Goal: Transaction & Acquisition: Purchase product/service

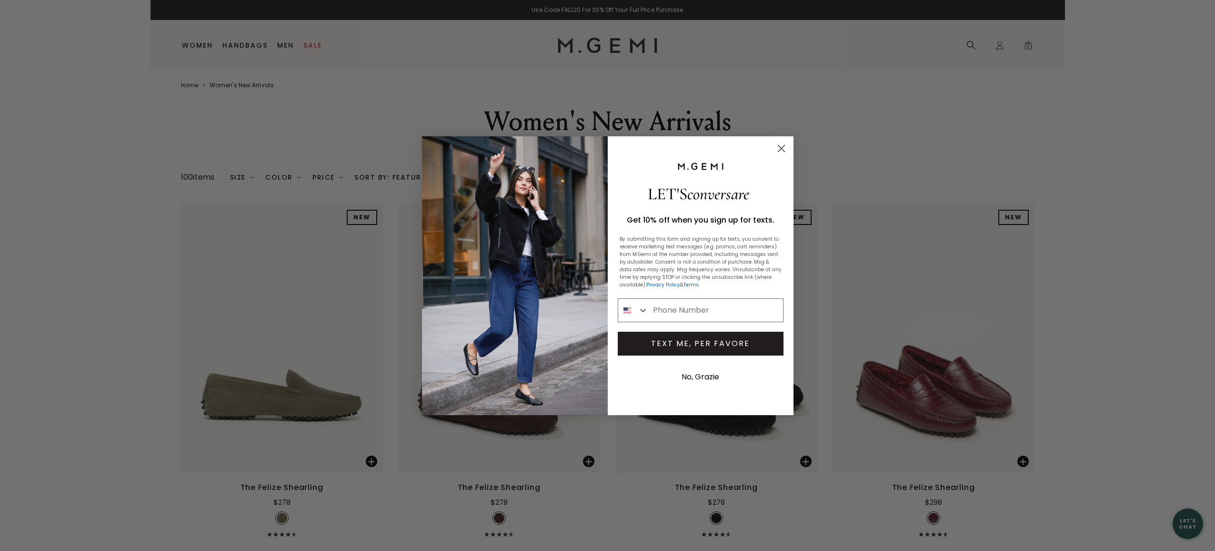
click at [781, 150] on circle "Close dialog" at bounding box center [781, 148] width 16 height 16
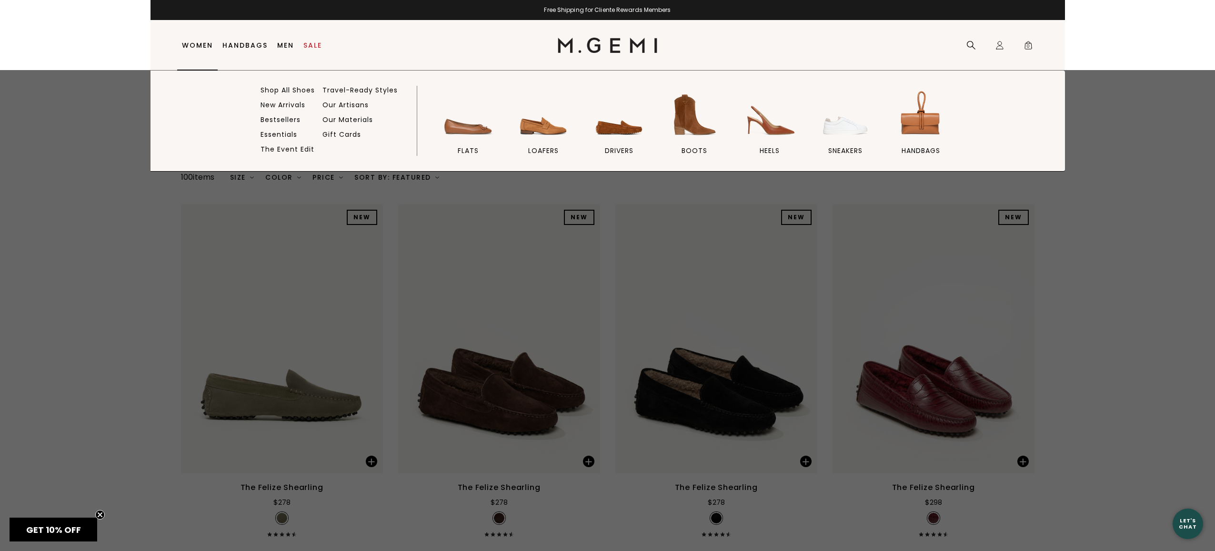
click at [191, 44] on link "Women" at bounding box center [197, 45] width 31 height 8
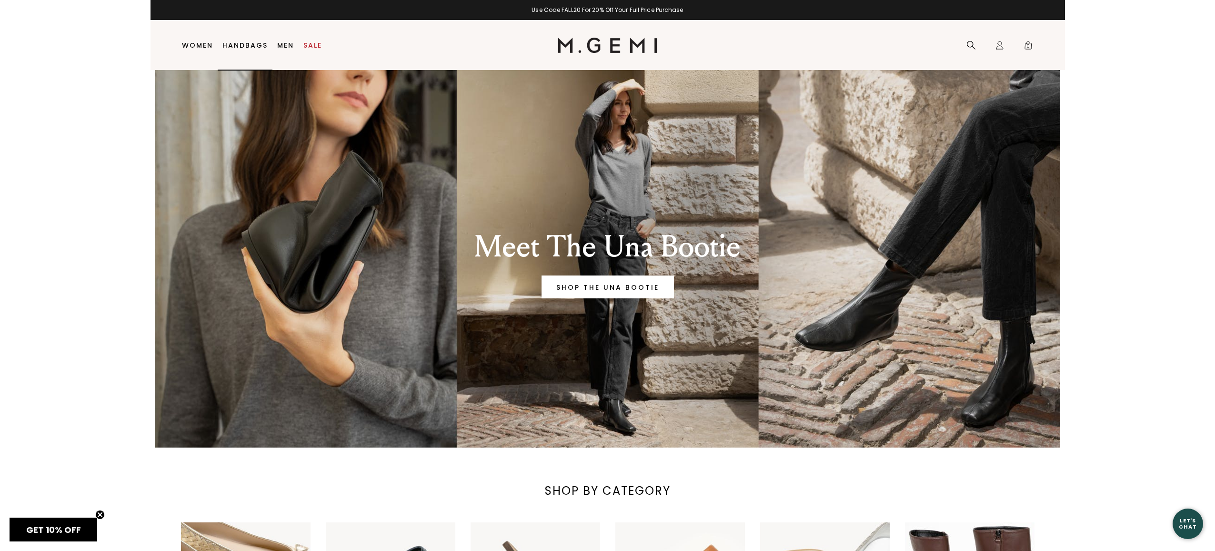
click at [250, 46] on link "Handbags" at bounding box center [244, 45] width 45 height 8
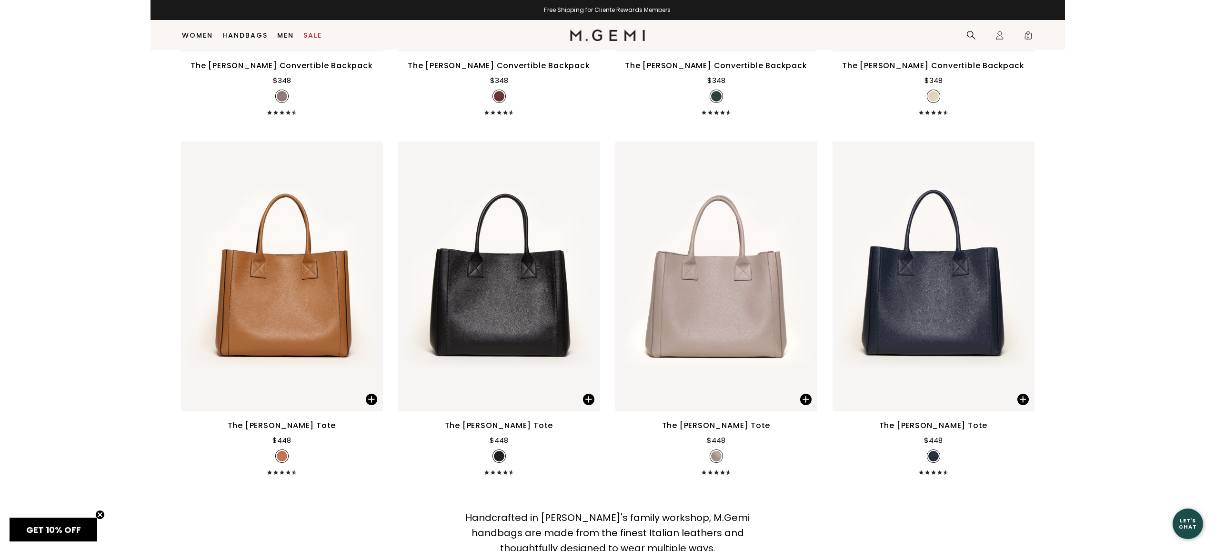
scroll to position [3631, 0]
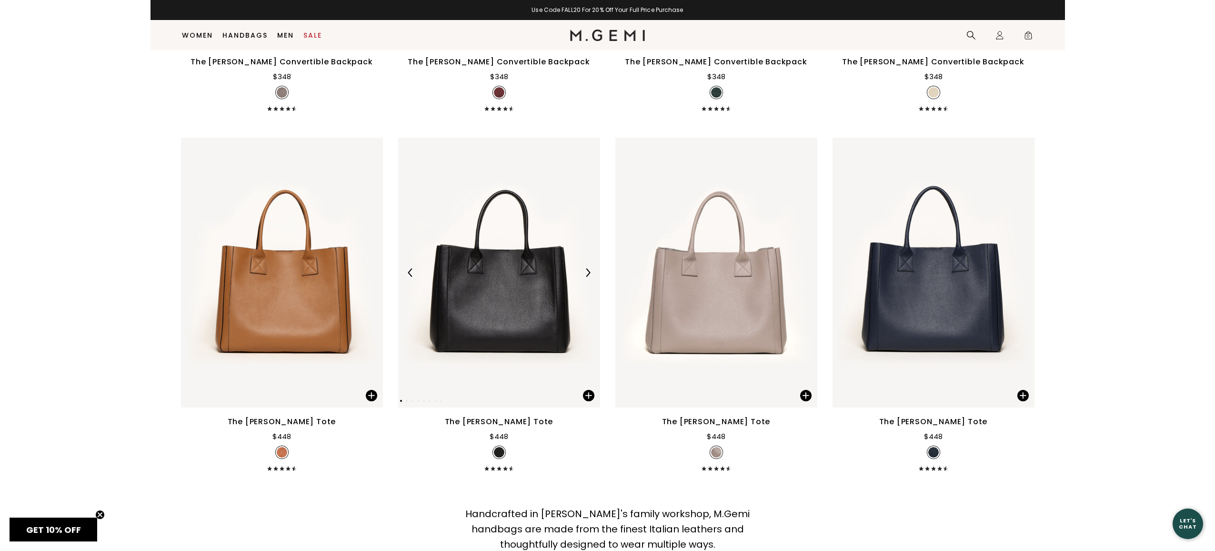
click at [469, 309] on img at bounding box center [499, 272] width 202 height 269
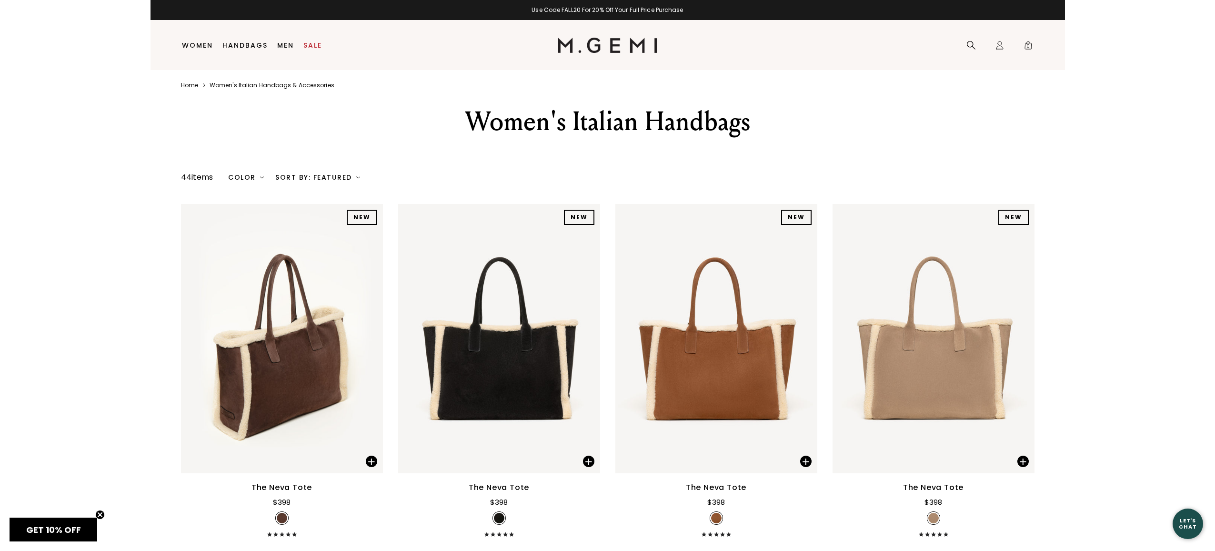
scroll to position [0, 0]
click at [237, 47] on link "Handbags" at bounding box center [244, 45] width 45 height 8
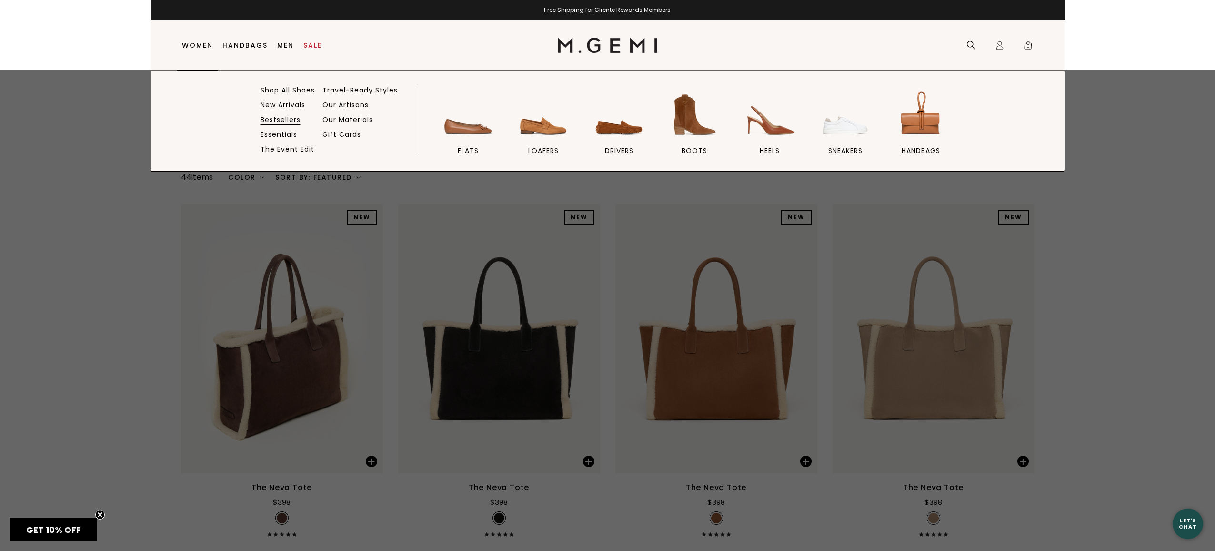
click at [273, 119] on link "Bestsellers" at bounding box center [281, 119] width 40 height 9
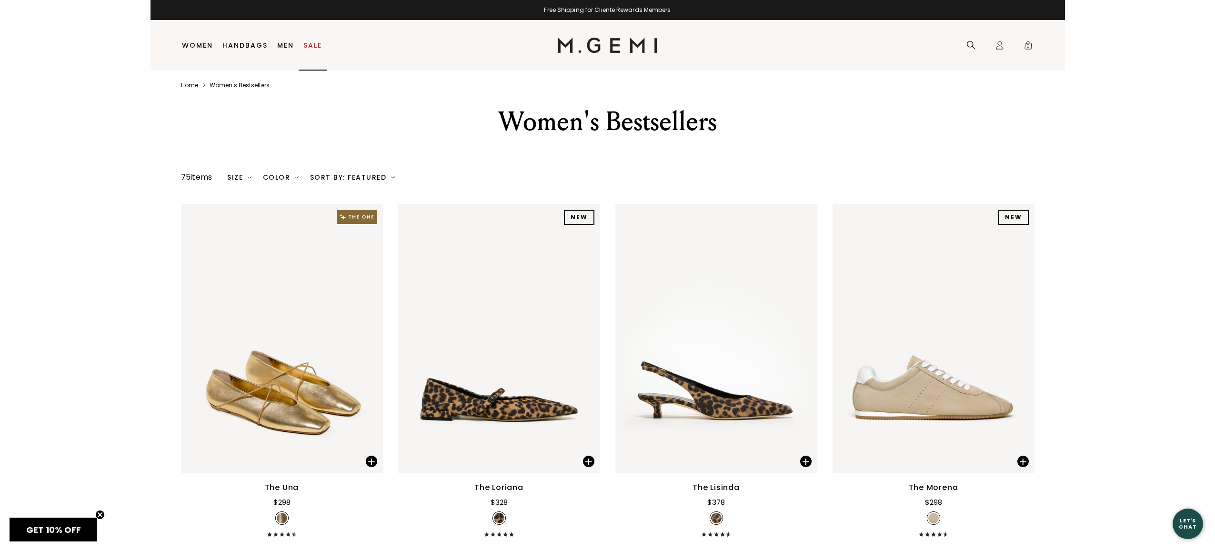
click at [311, 41] on link "Sale" at bounding box center [312, 45] width 19 height 8
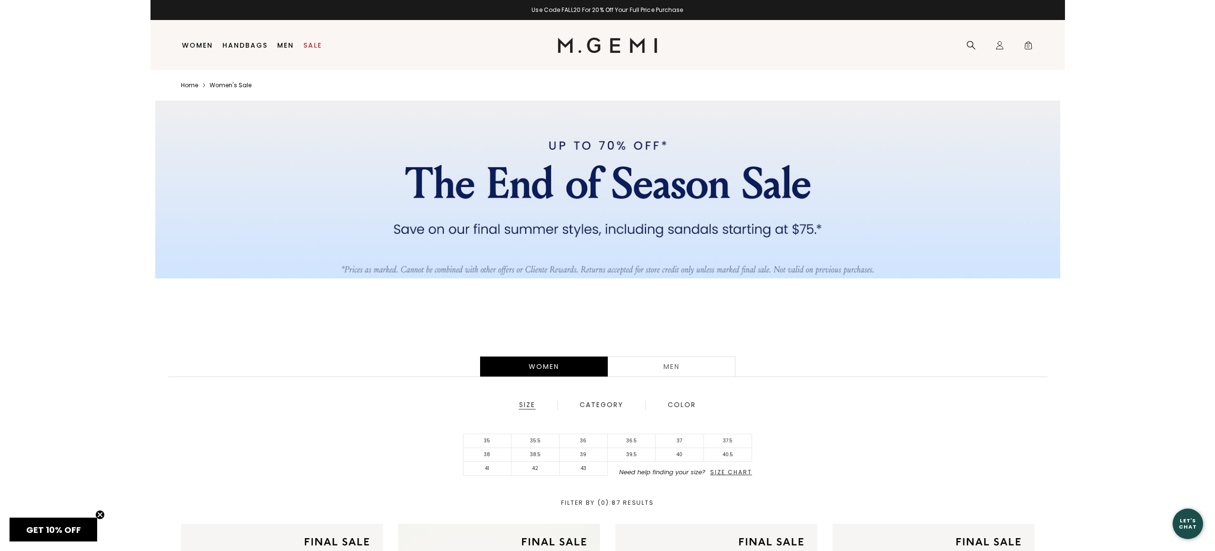
click at [1038, 382] on div "Women Men Size Category Color 35 35.5 36 36.5 37 37.5 38 38.5 39 39.5 40 40.5 4…" at bounding box center [608, 430] width 915 height 186
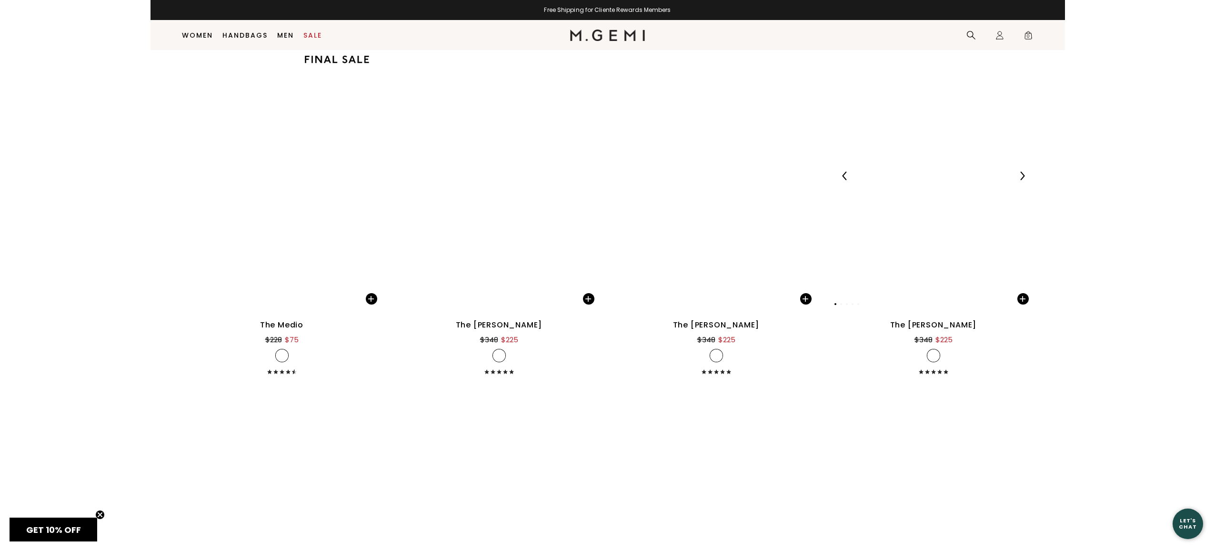
scroll to position [2622, 0]
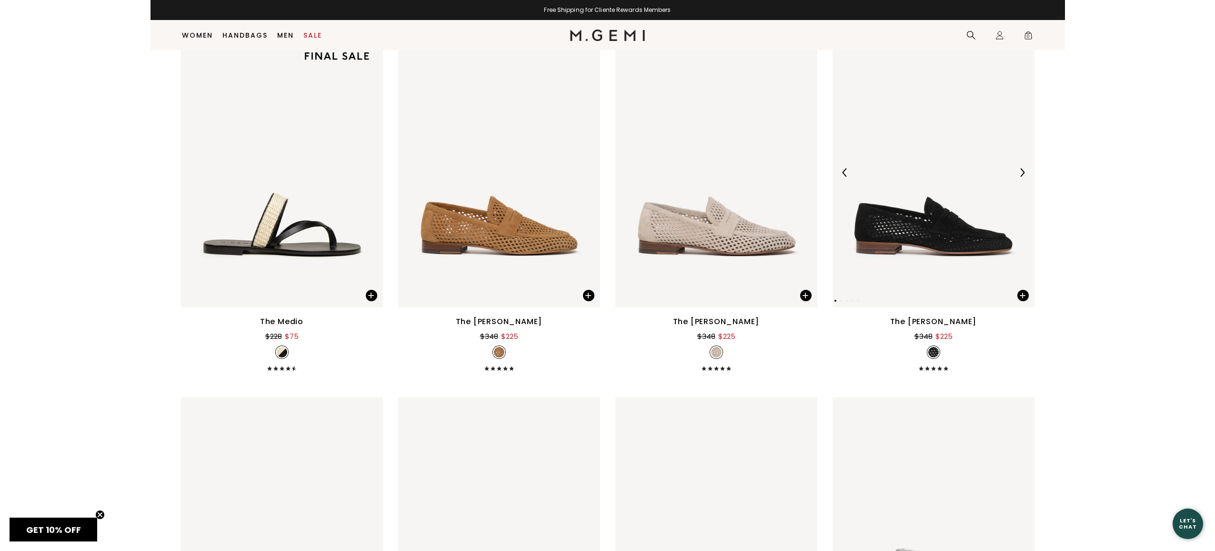
click at [930, 226] on img at bounding box center [934, 172] width 202 height 269
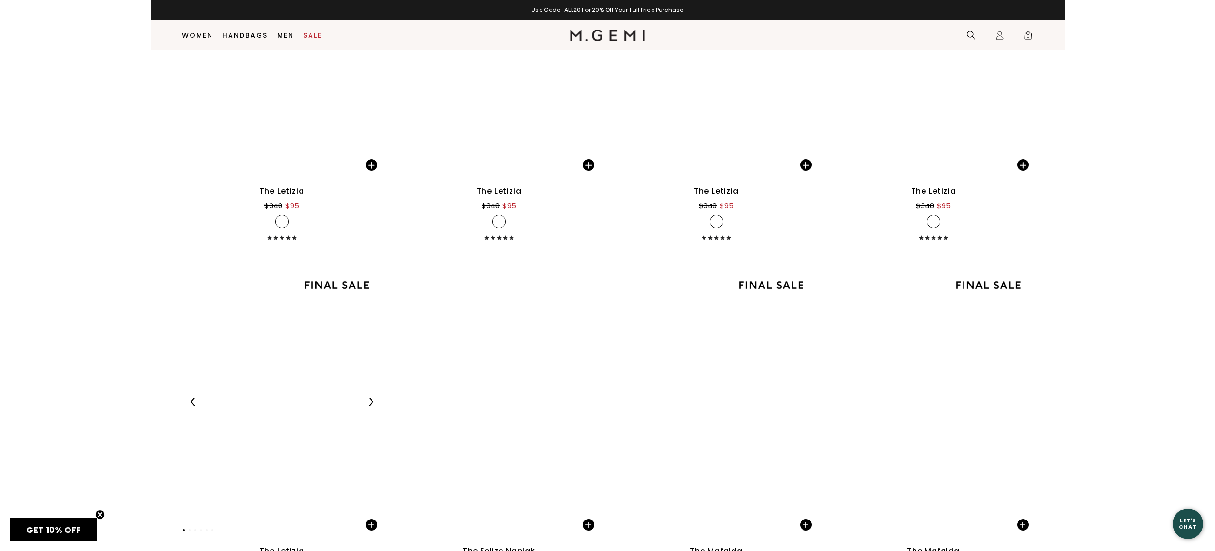
scroll to position [4549, 0]
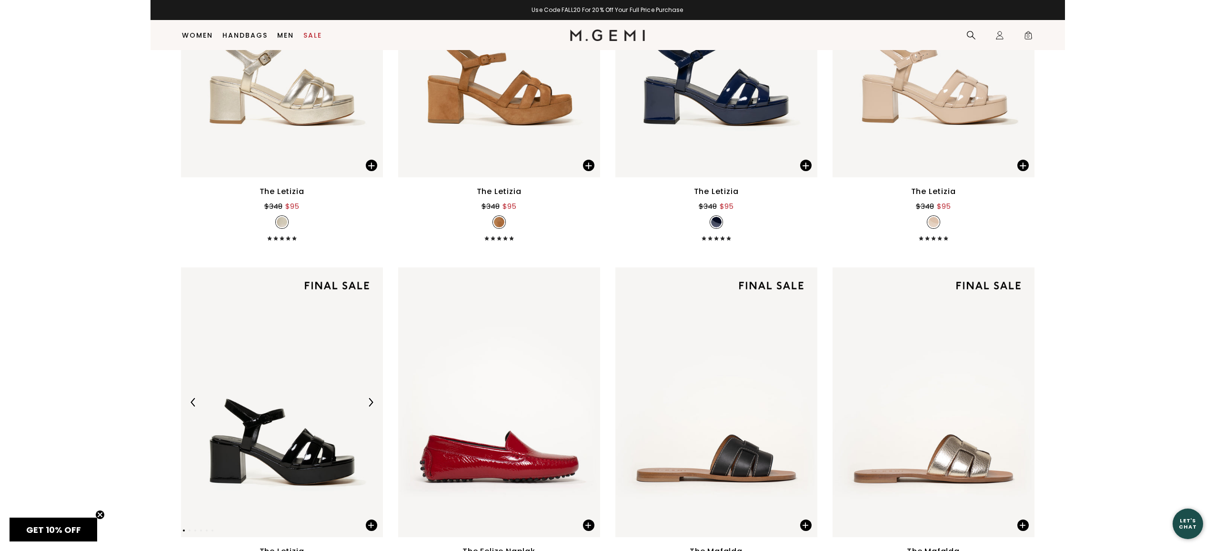
click at [265, 447] on img at bounding box center [282, 401] width 202 height 269
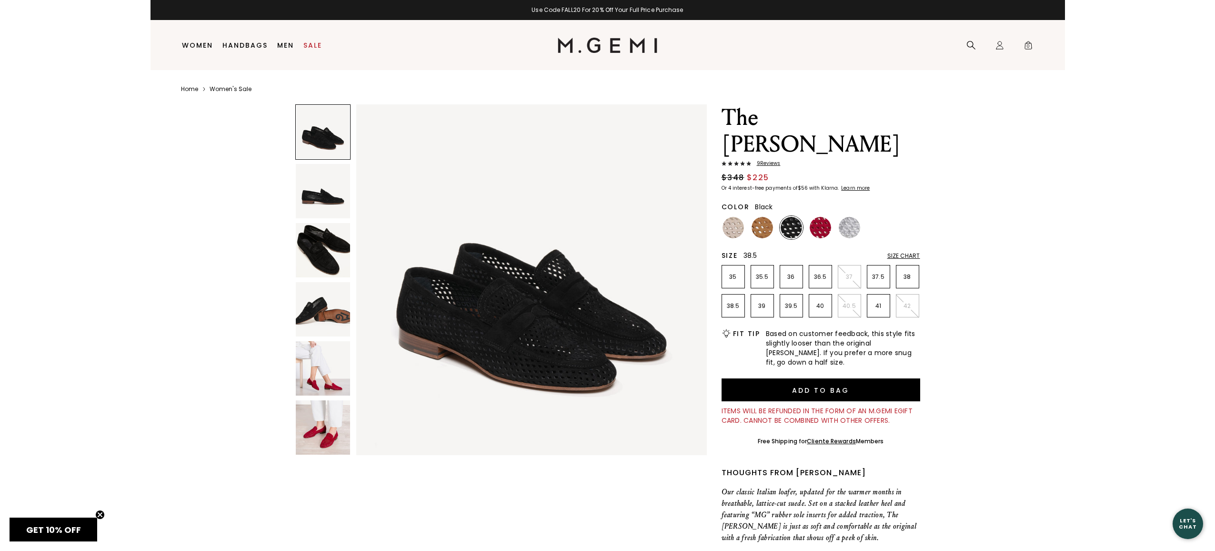
click at [735, 307] on p "38.5" at bounding box center [733, 306] width 22 height 8
drag, startPoint x: 322, startPoint y: 362, endPoint x: 408, endPoint y: 362, distance: 86.7
click at [322, 362] on img at bounding box center [323, 368] width 54 height 54
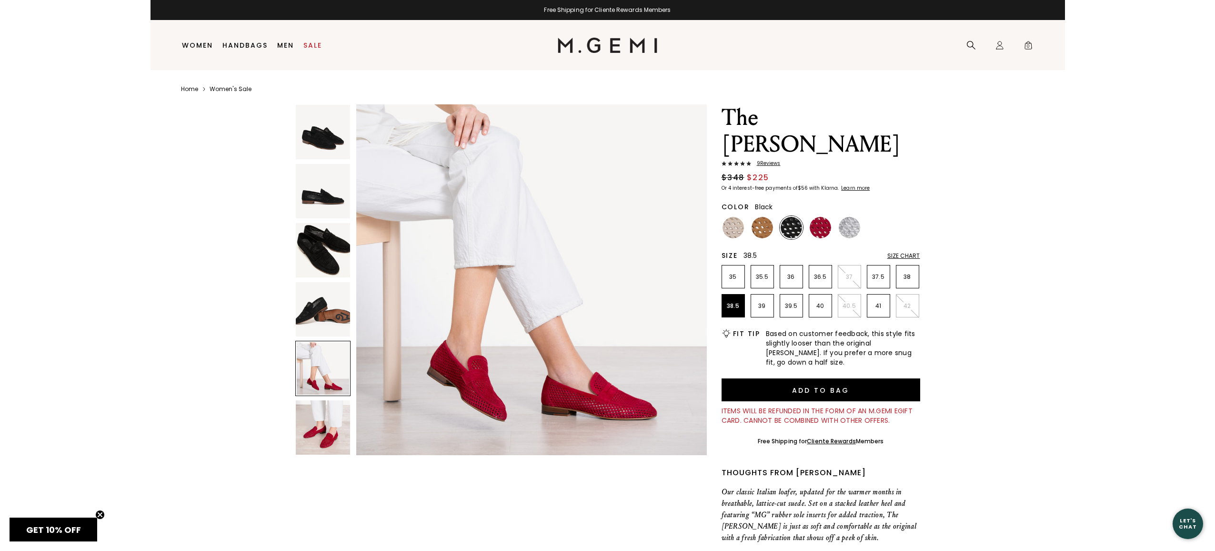
click at [1020, 278] on div "The Sacca Donna Lattice 9 Review s $348 $225 Or 4 interest-free payments of $56…" at bounding box center [608, 412] width 854 height 617
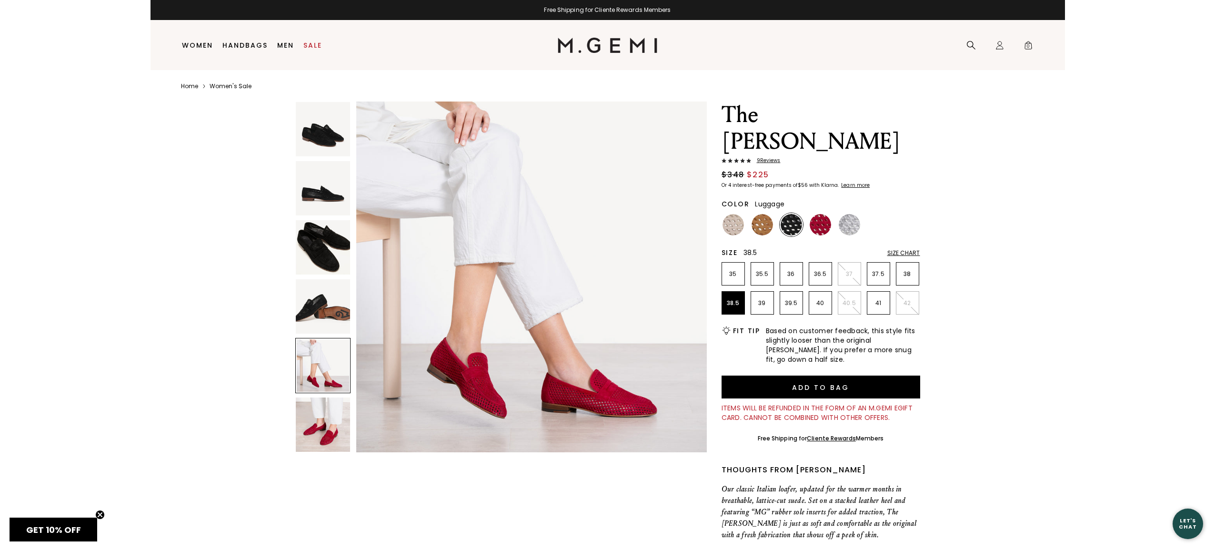
click at [764, 229] on img at bounding box center [762, 224] width 21 height 21
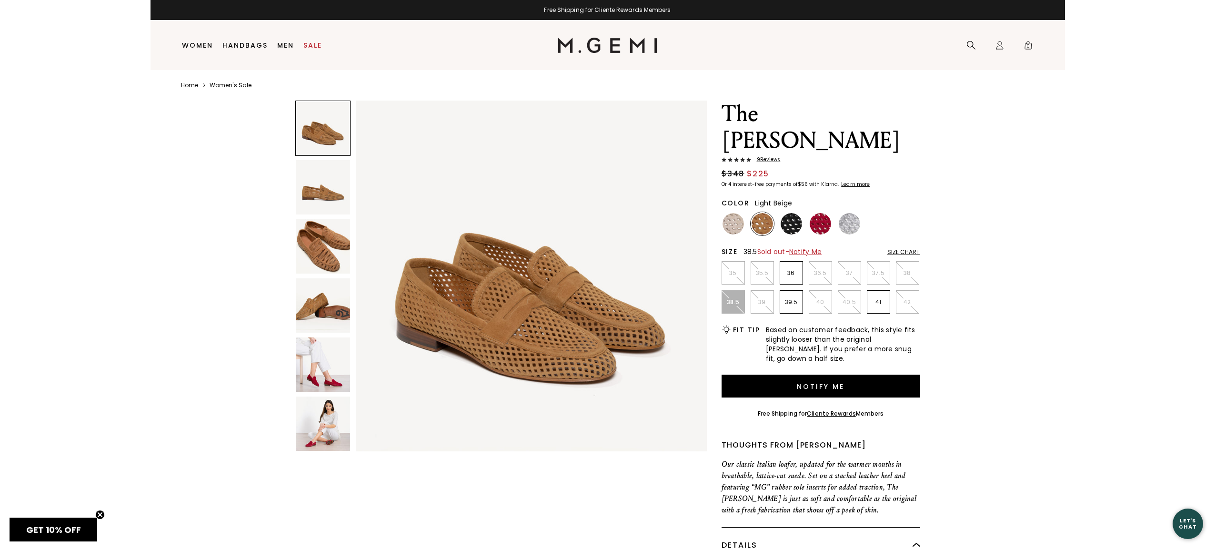
click at [735, 229] on img at bounding box center [733, 223] width 21 height 21
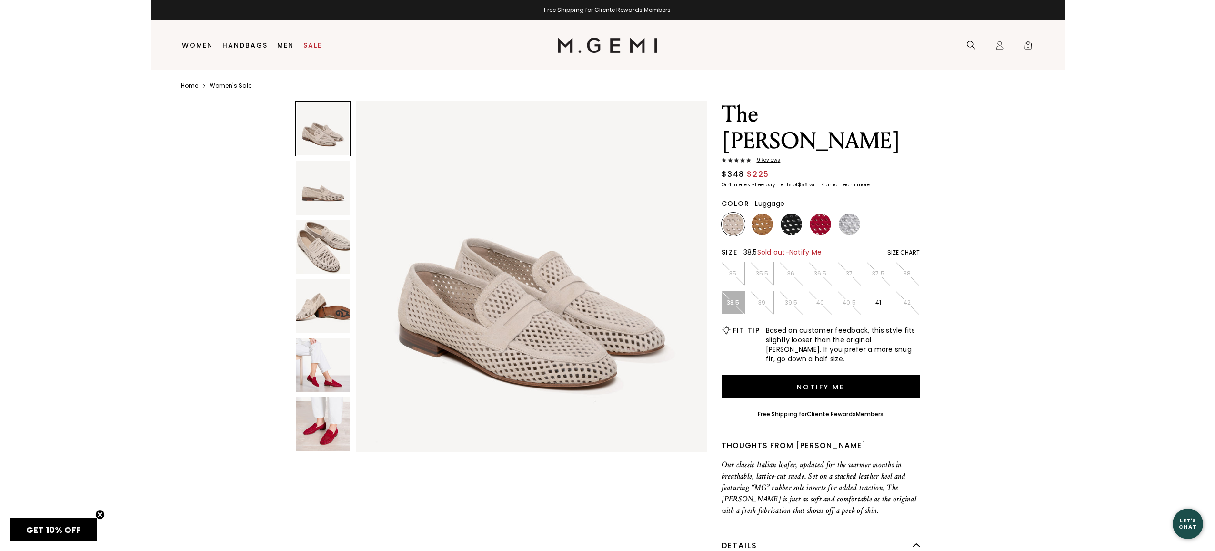
scroll to position [3, 0]
click at [788, 224] on img at bounding box center [791, 223] width 21 height 21
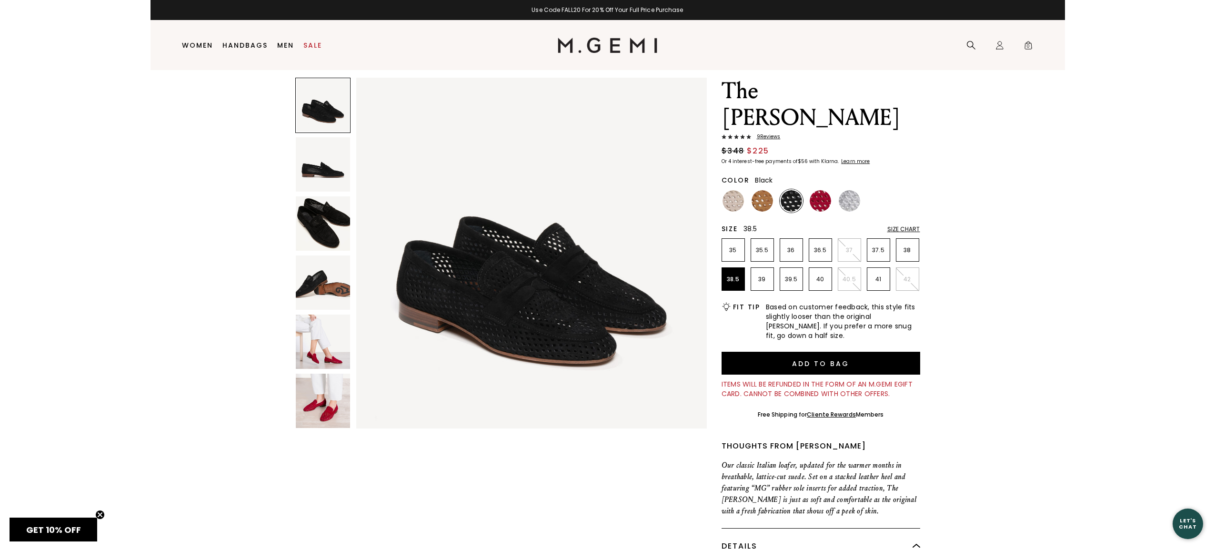
scroll to position [38, 0]
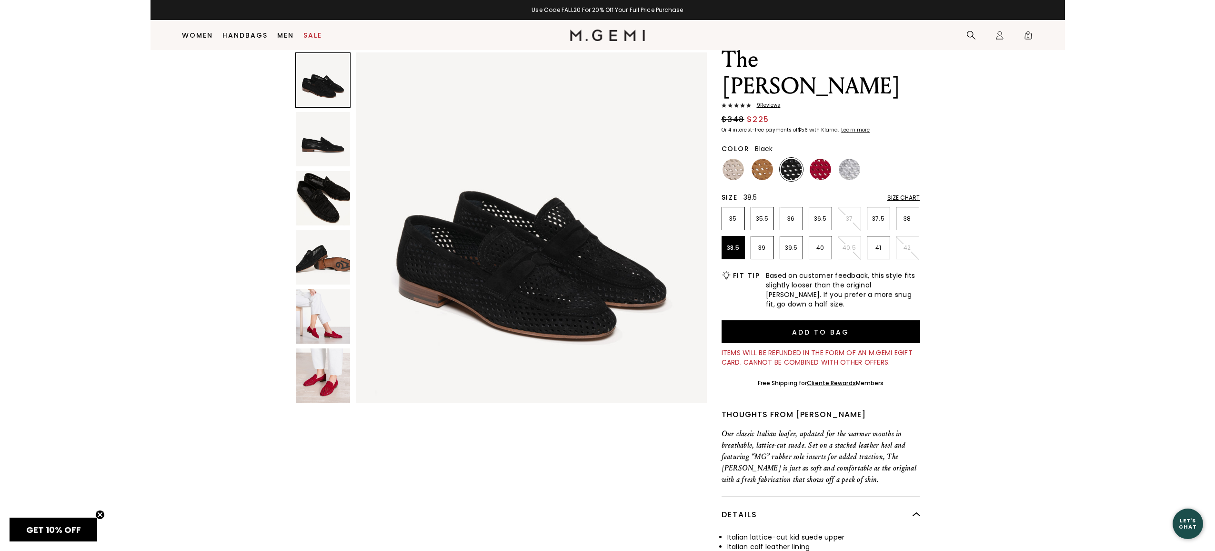
click at [325, 319] on img at bounding box center [323, 316] width 54 height 54
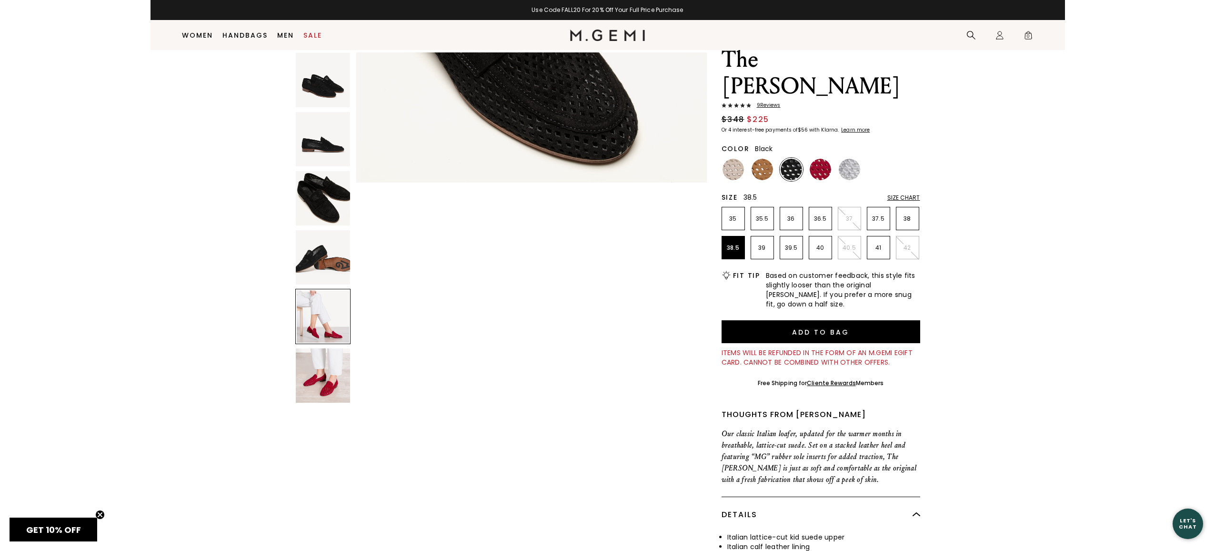
scroll to position [1441, 0]
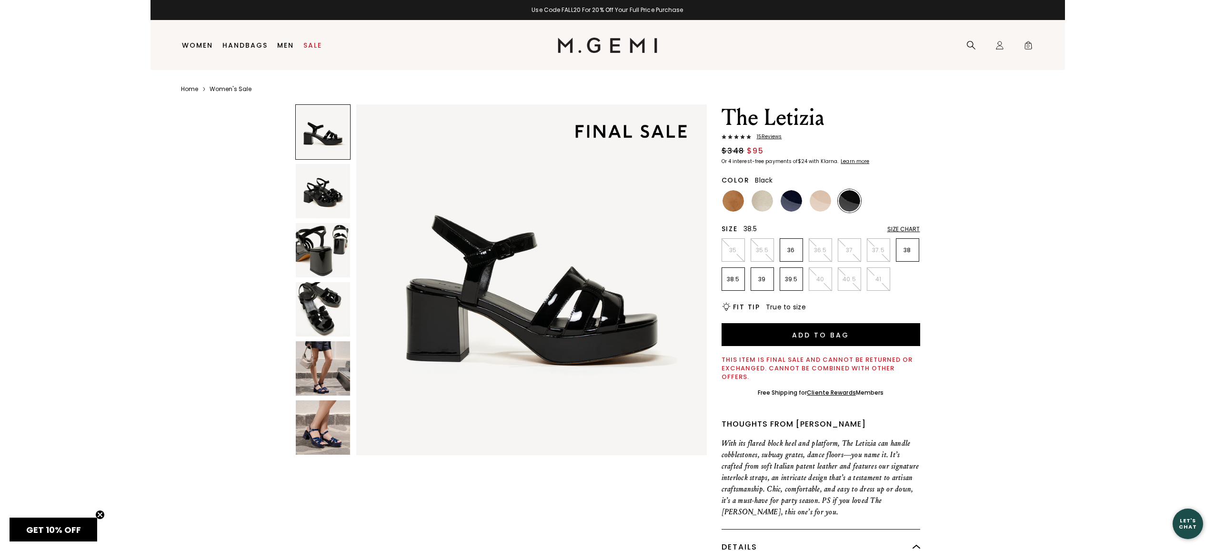
click at [734, 279] on p "38.5" at bounding box center [733, 279] width 22 height 8
click at [807, 334] on button "Add to Bag" at bounding box center [821, 334] width 199 height 23
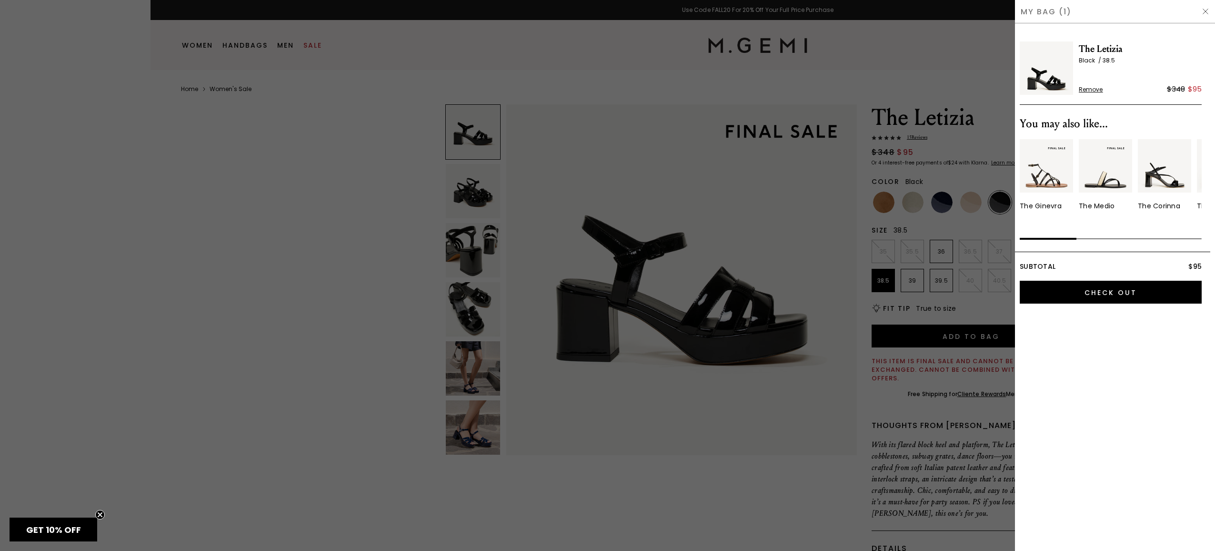
click at [806, 201] on div at bounding box center [607, 275] width 1215 height 551
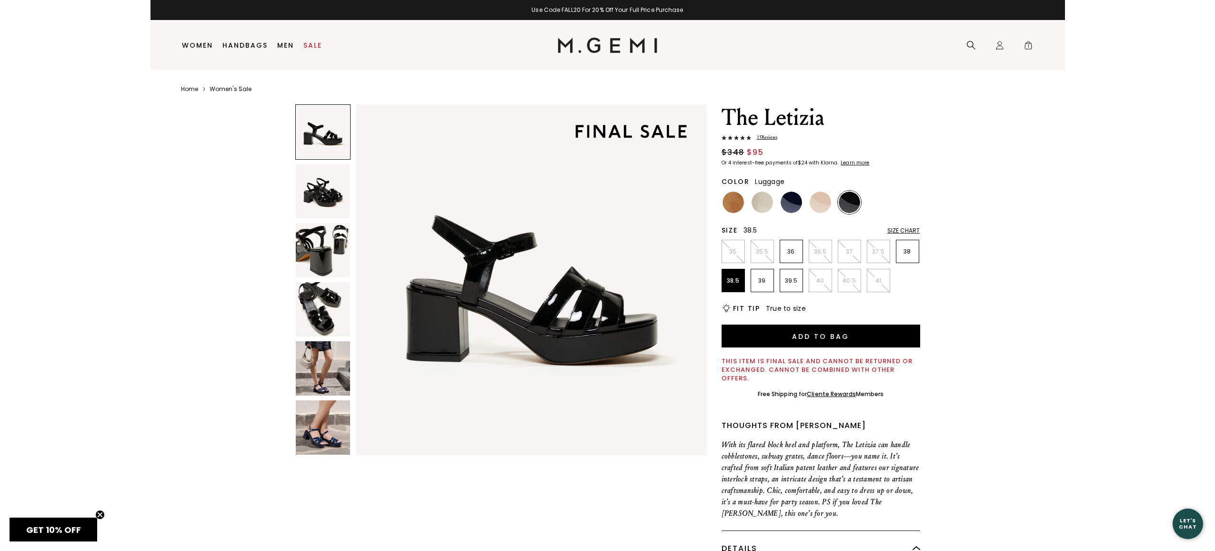
click at [736, 201] on img at bounding box center [733, 202] width 21 height 21
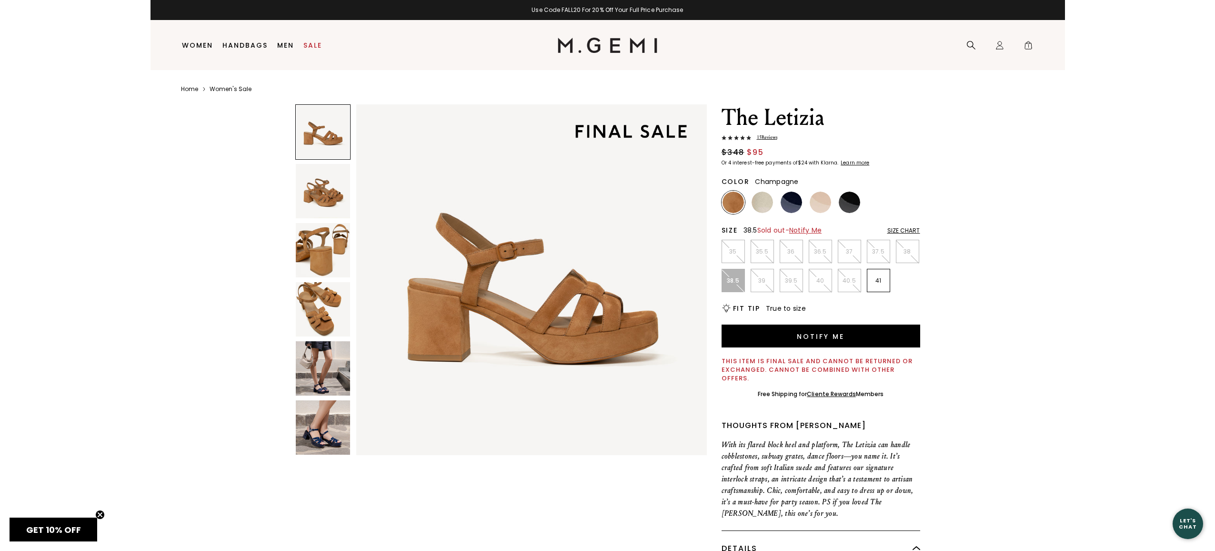
click at [764, 203] on img at bounding box center [762, 202] width 21 height 21
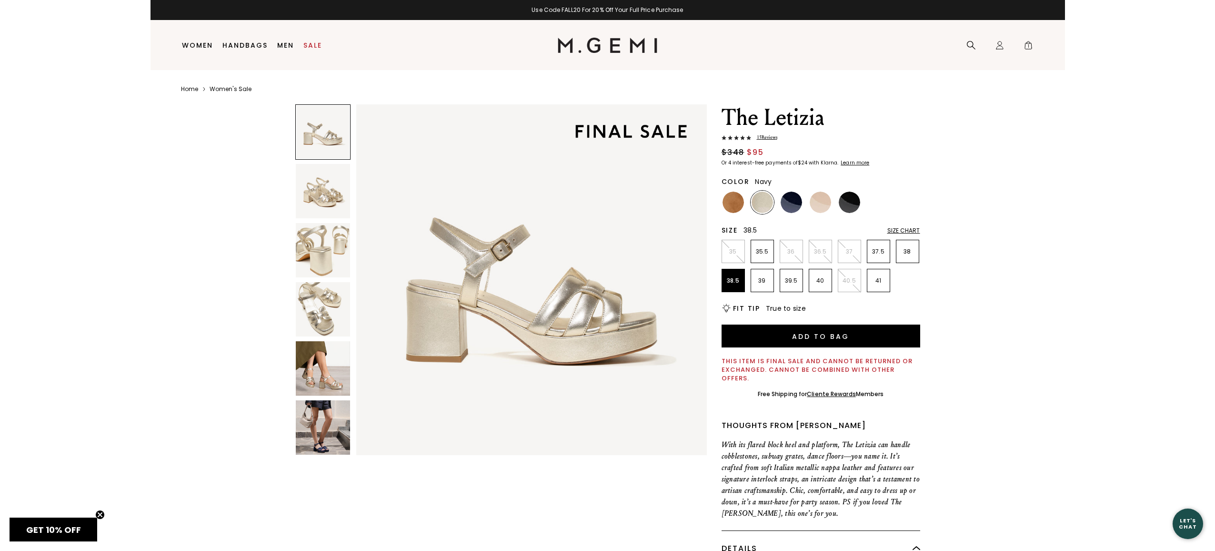
click at [792, 201] on img at bounding box center [791, 202] width 21 height 21
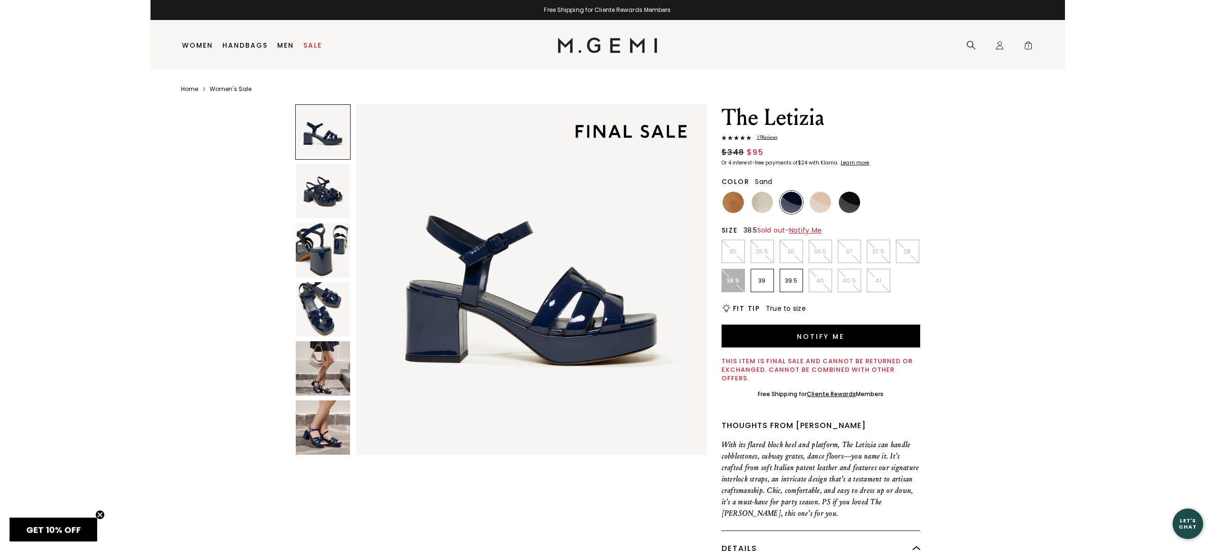
click at [820, 200] on img at bounding box center [820, 202] width 21 height 21
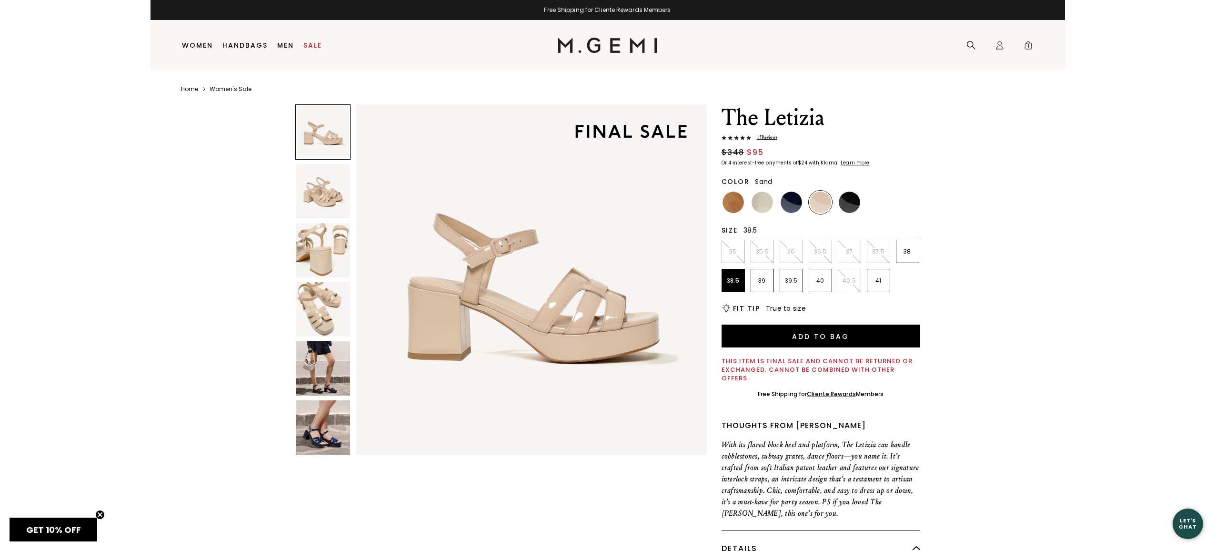
click at [331, 323] on img at bounding box center [323, 309] width 54 height 54
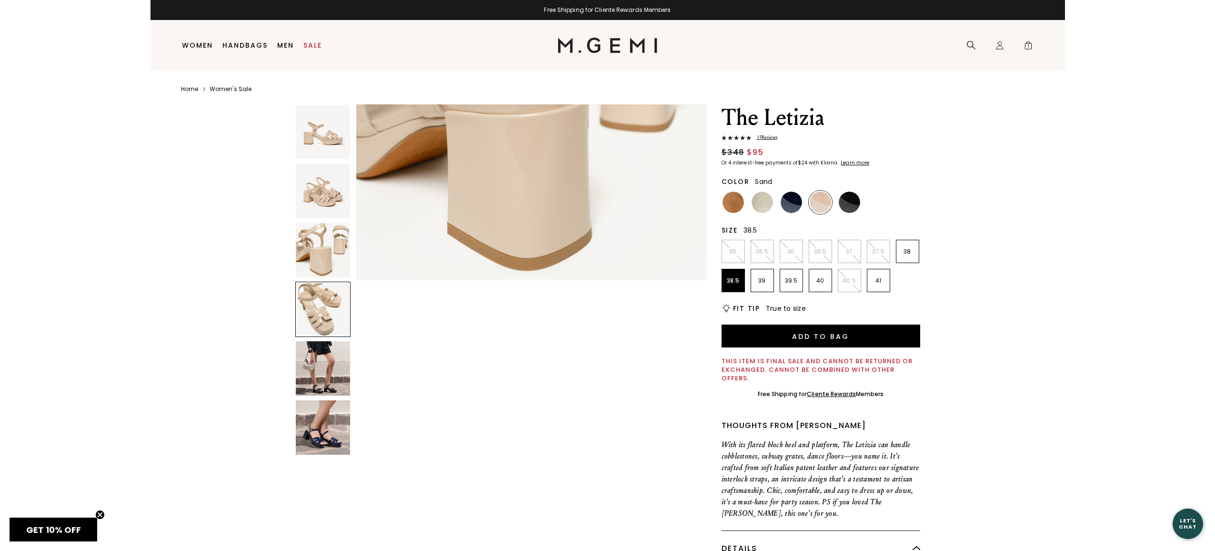
scroll to position [1081, 0]
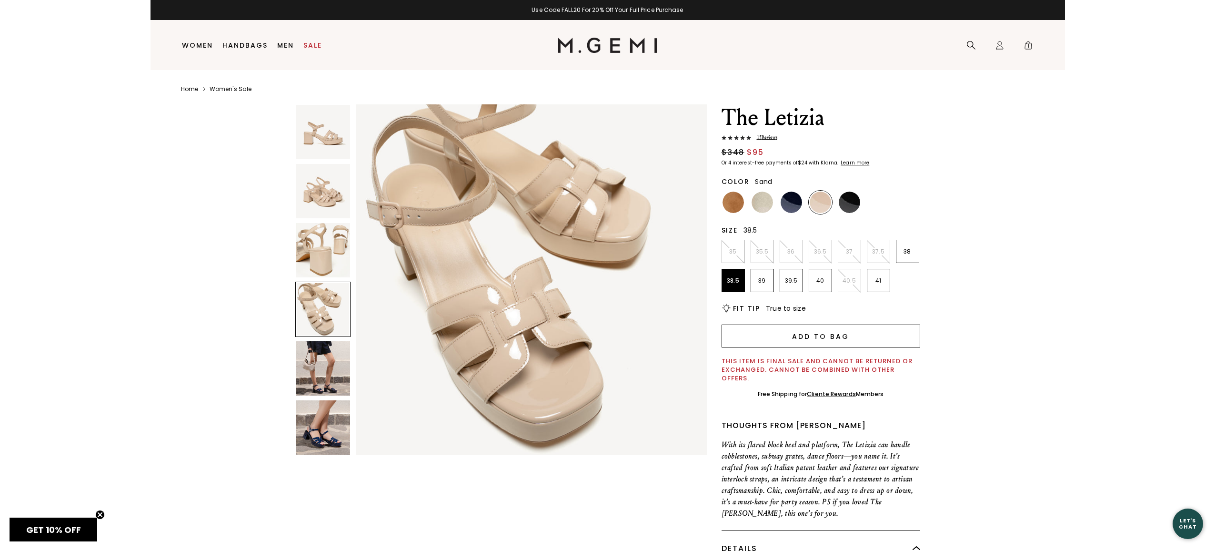
click at [800, 333] on button "Add to Bag" at bounding box center [821, 335] width 199 height 23
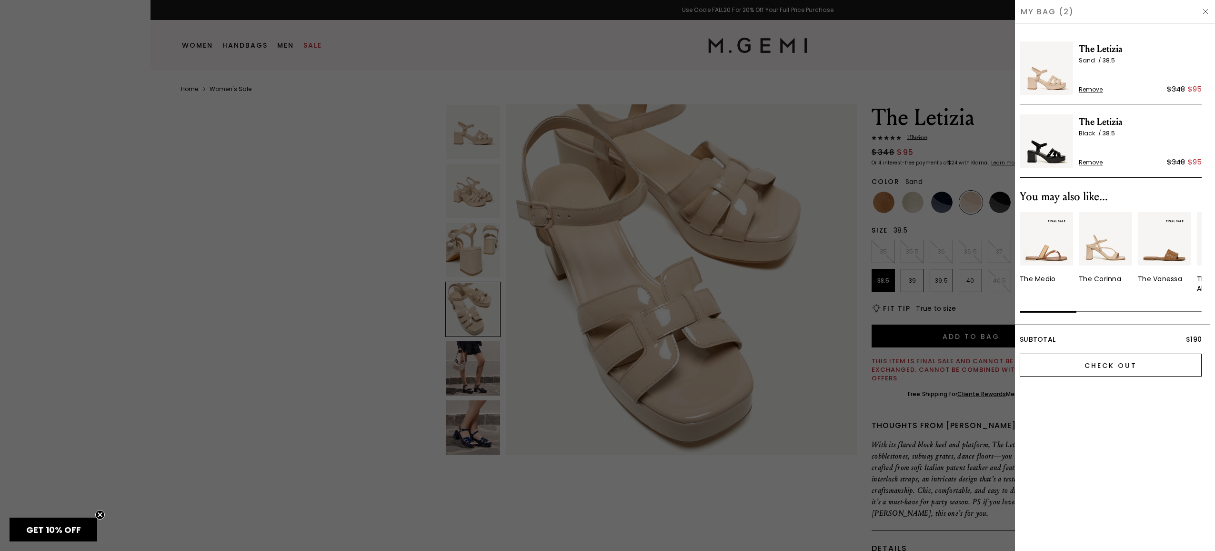
click at [1129, 365] on input "Check Out" at bounding box center [1111, 365] width 182 height 23
